Goal: Information Seeking & Learning: Learn about a topic

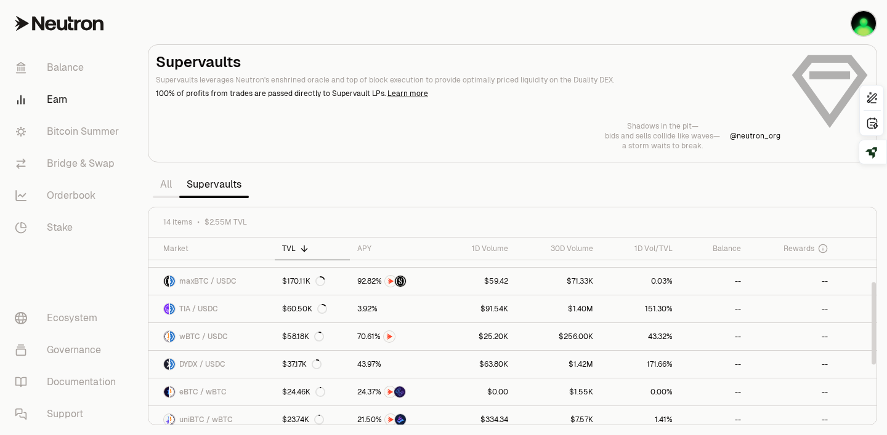
scroll to position [100, 0]
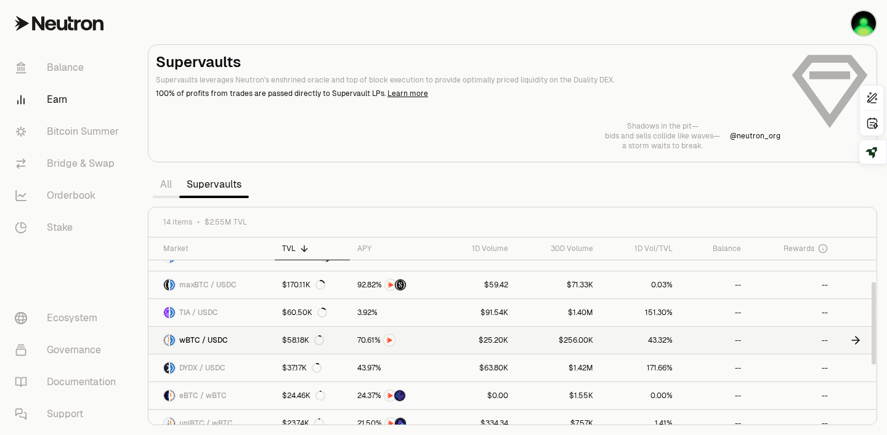
click at [533, 352] on link "$256.00K" at bounding box center [558, 340] width 85 height 27
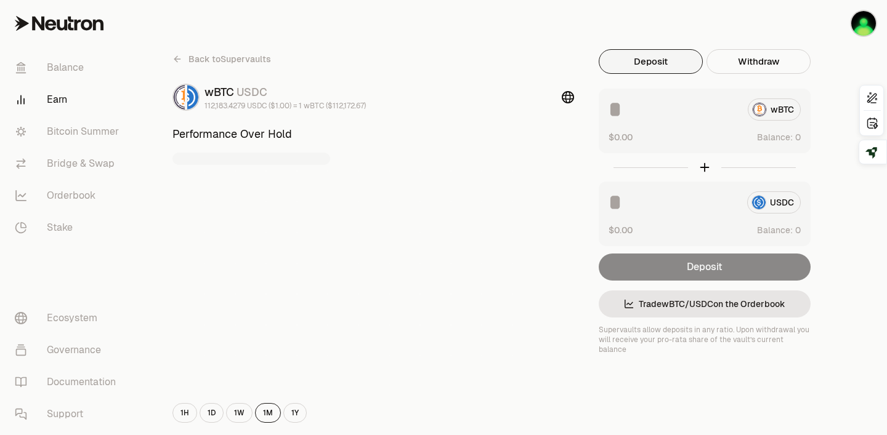
click at [176, 64] on link "Back to Supervaults" at bounding box center [221, 59] width 99 height 20
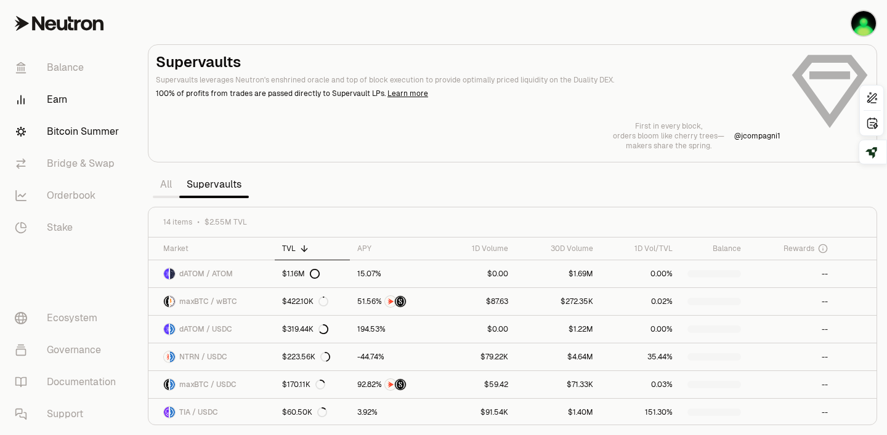
click at [63, 133] on link "Bitcoin Summer" at bounding box center [69, 132] width 128 height 32
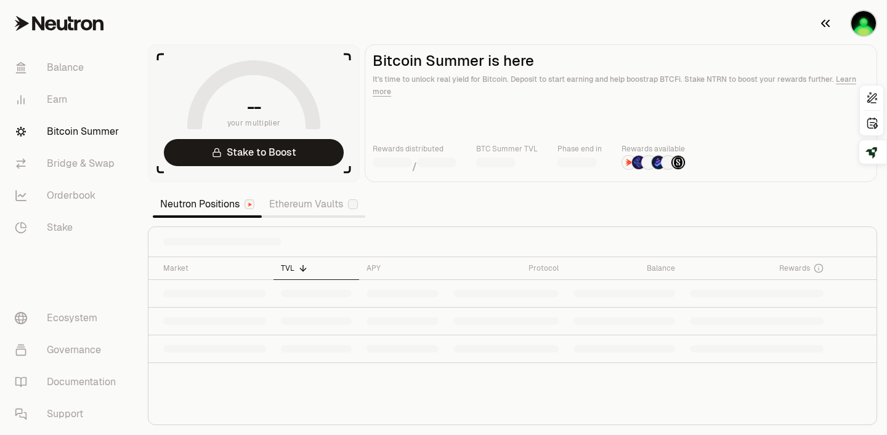
click at [867, 26] on img "button" at bounding box center [863, 23] width 25 height 25
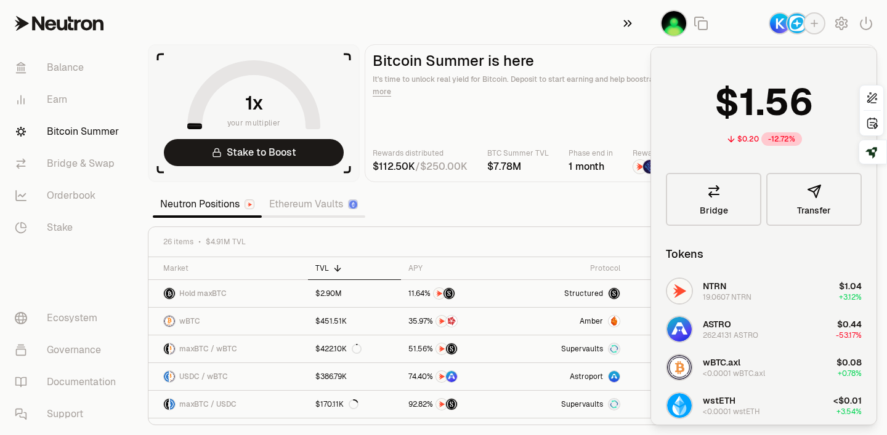
click at [625, 25] on icon "button" at bounding box center [628, 23] width 8 height 7
